Goal: Task Accomplishment & Management: Use online tool/utility

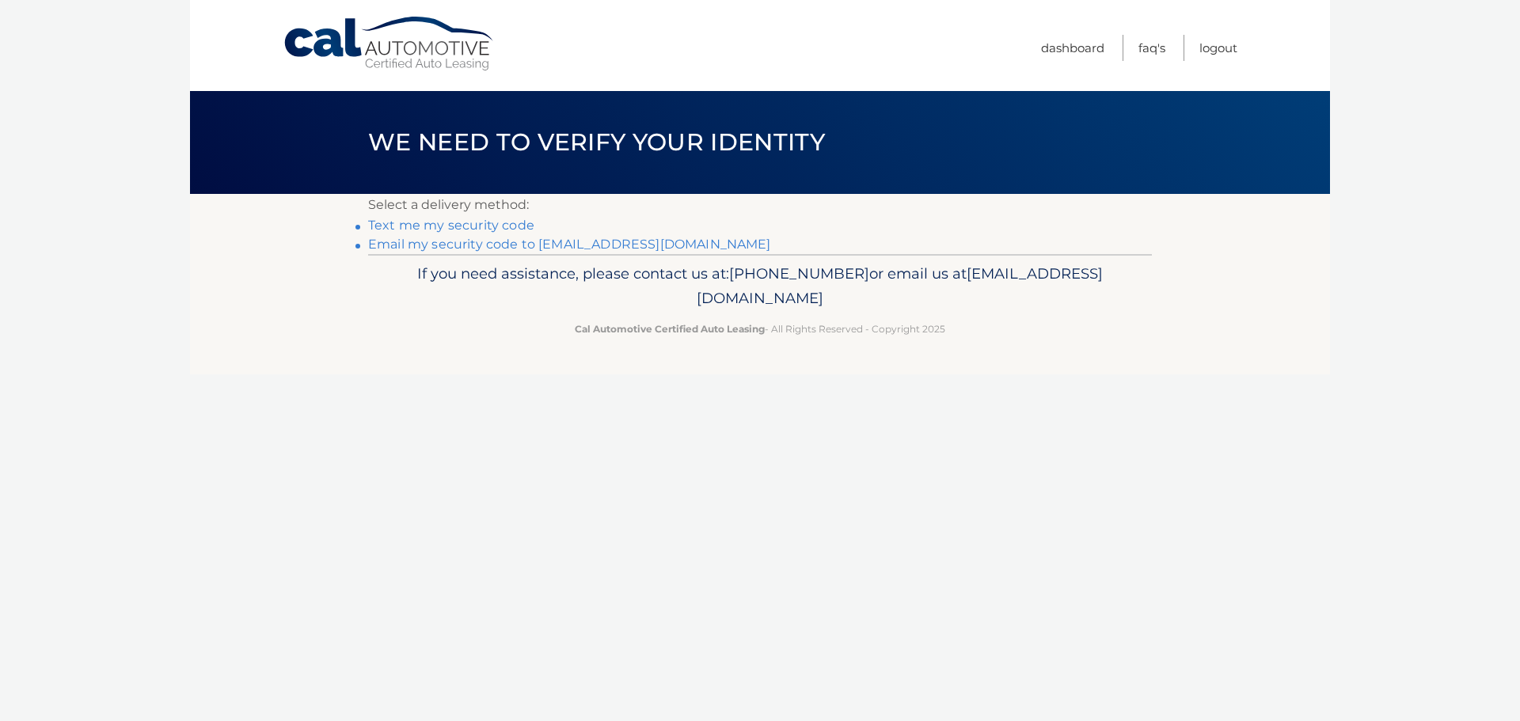
click at [494, 251] on link "Email my security code to m*********@calautomotive.com" at bounding box center [569, 244] width 403 height 15
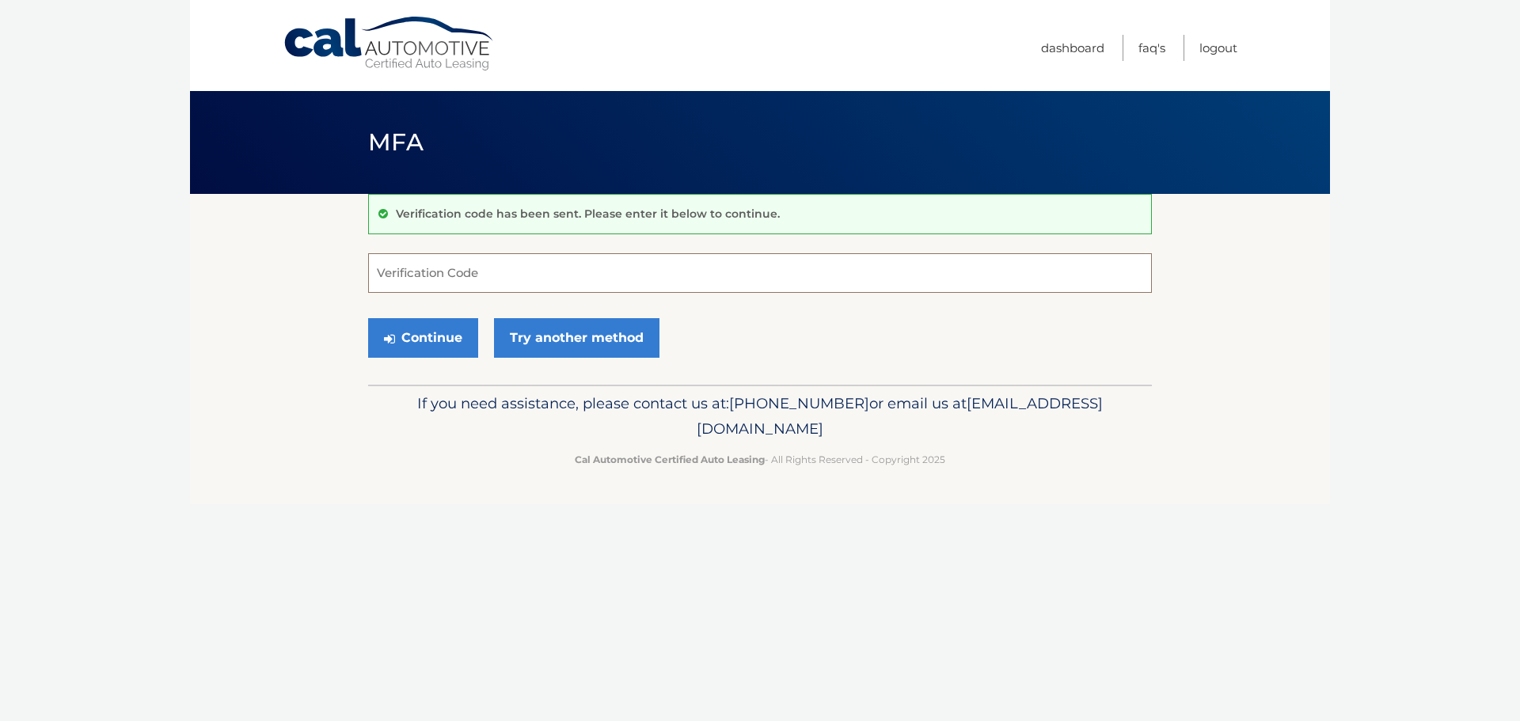
click at [407, 273] on input "Verification Code" at bounding box center [760, 273] width 784 height 40
type input "462073"
click at [368, 318] on button "Continue" at bounding box center [423, 338] width 110 height 40
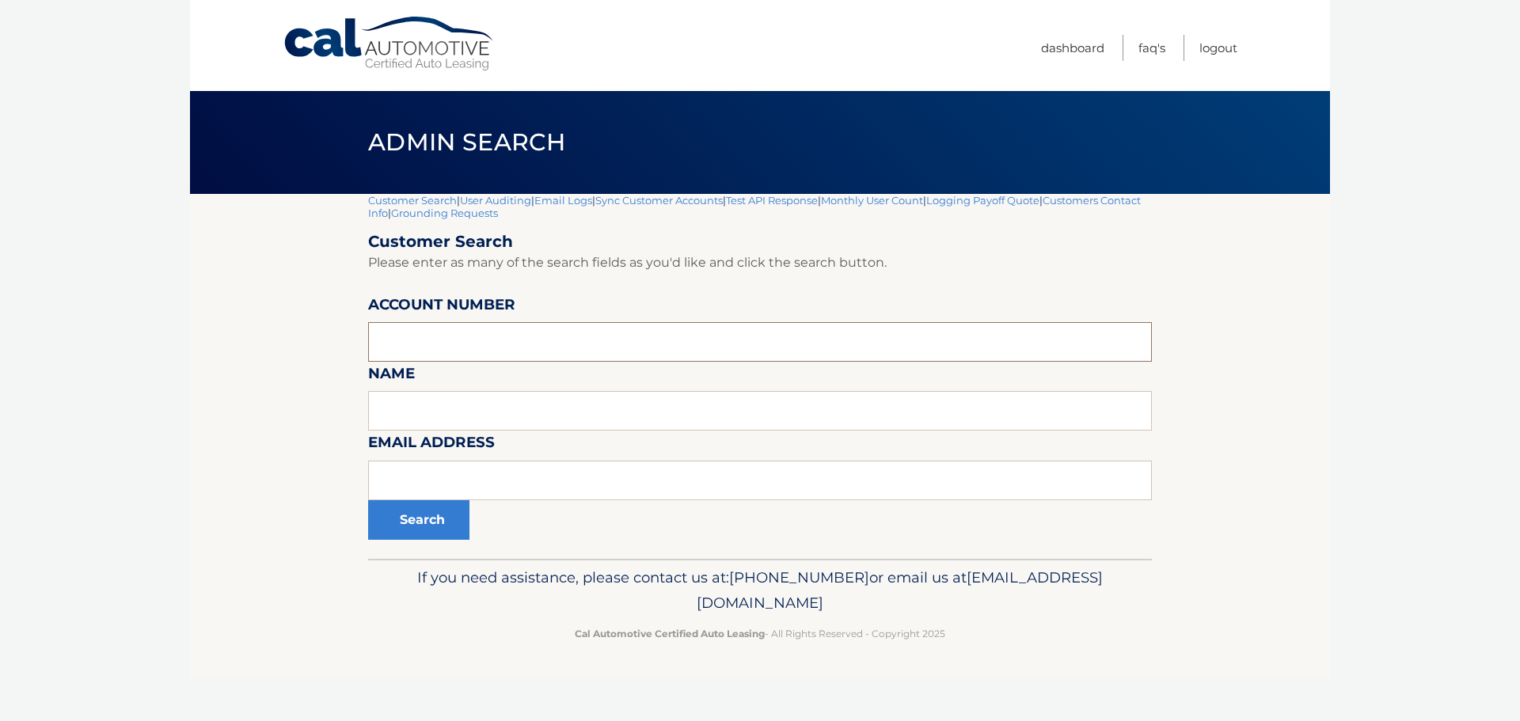
click at [403, 347] on input "text" at bounding box center [760, 342] width 784 height 40
paste input "44455999421"
type input "44455999421"
click at [427, 523] on button "Search" at bounding box center [418, 520] width 101 height 40
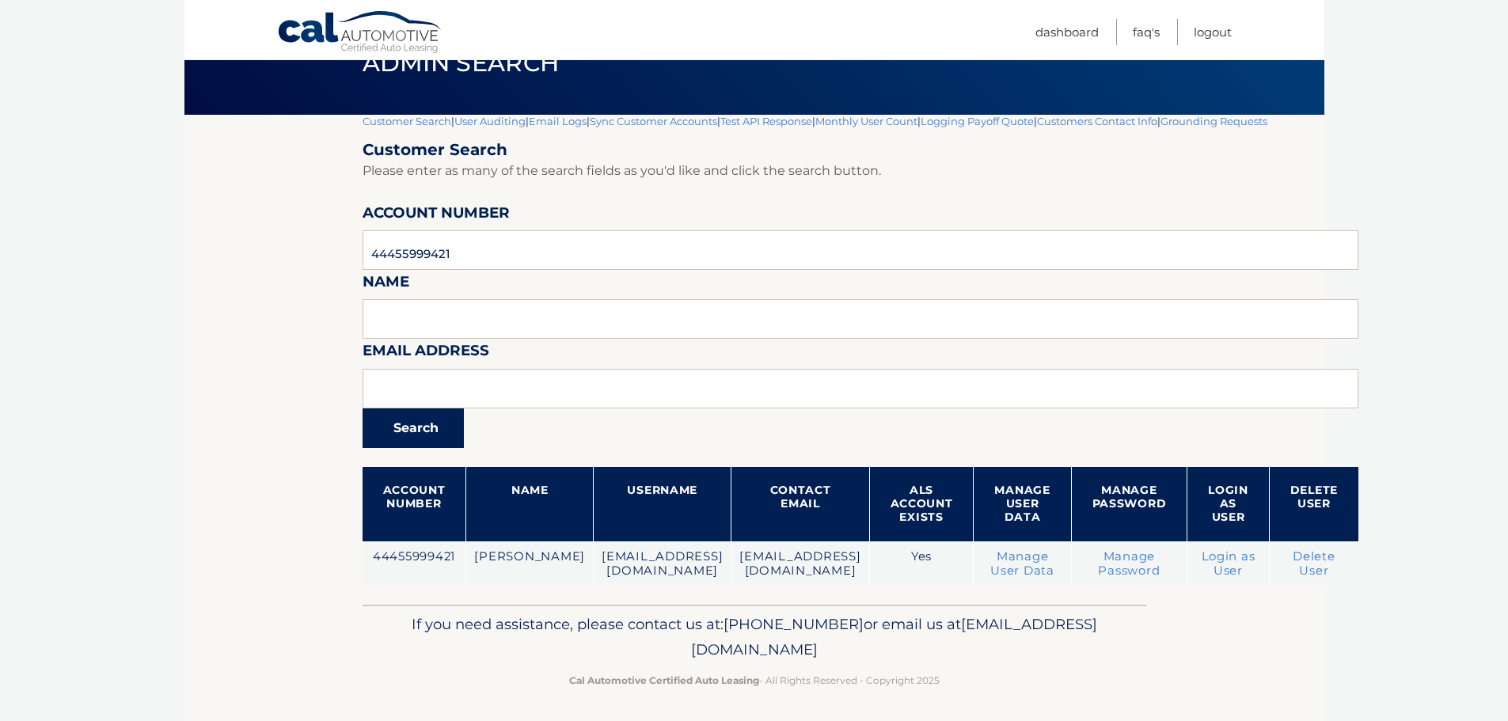
scroll to position [83, 0]
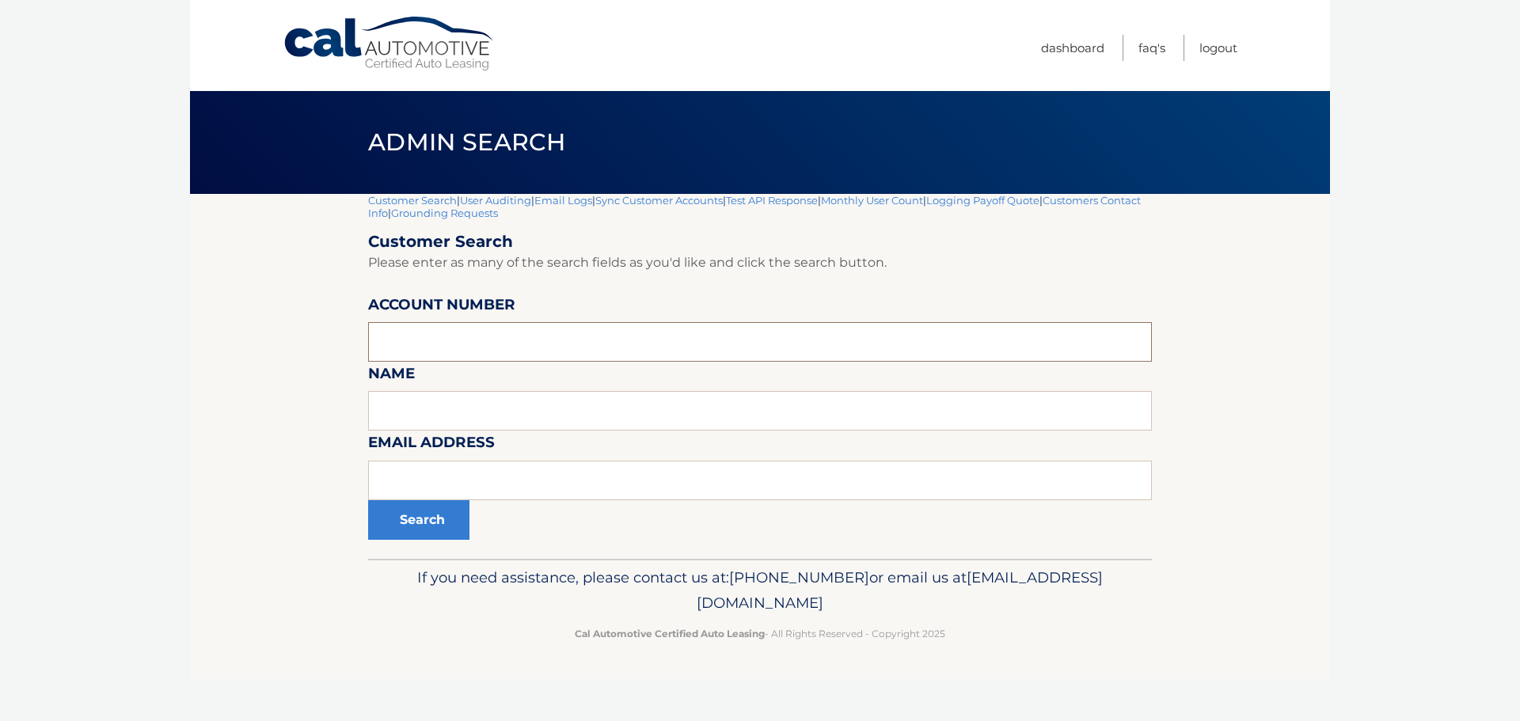
paste input "44455999421"
type input "44455999421"
click at [418, 516] on button "Search" at bounding box center [418, 520] width 101 height 40
paste input "44455999421"
type input "44455999421"
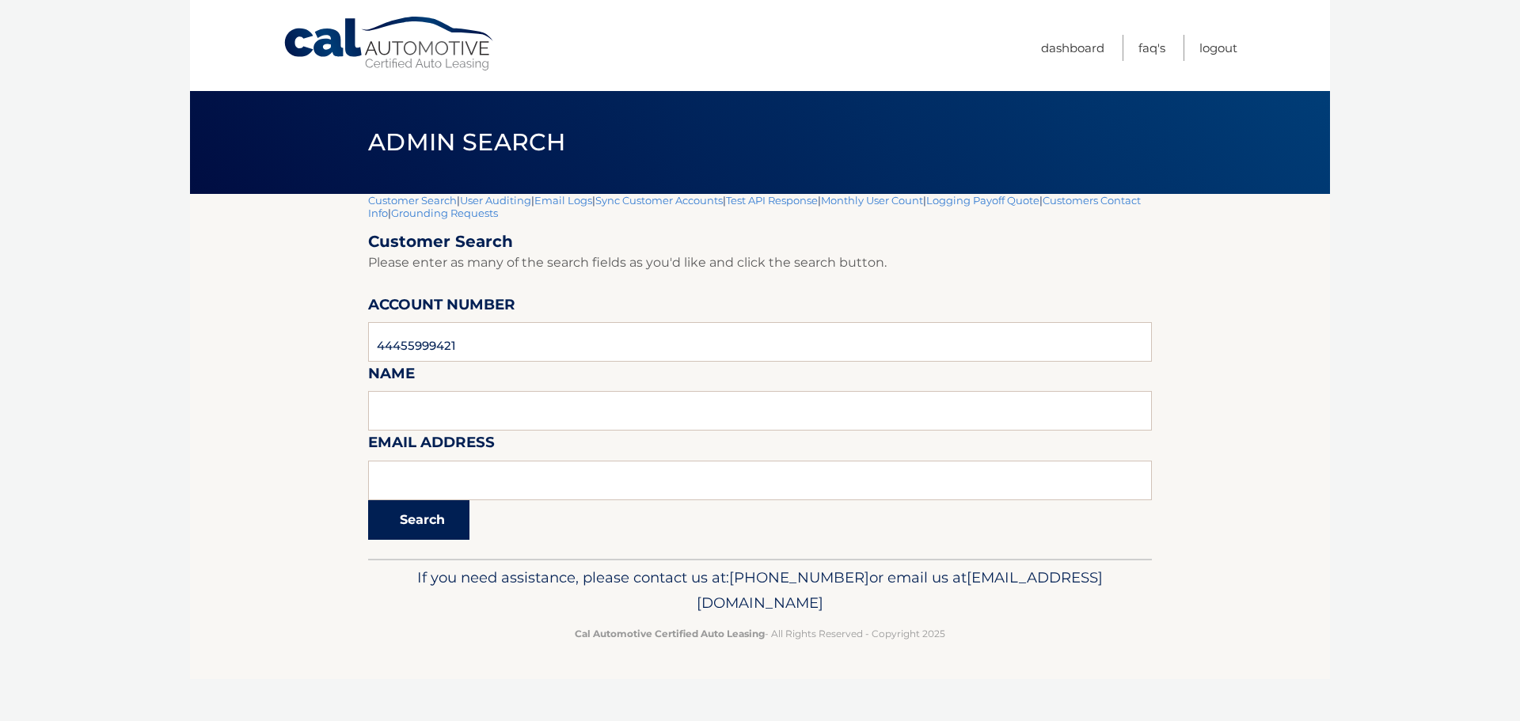
click at [417, 526] on button "Search" at bounding box center [418, 520] width 101 height 40
